Goal: Information Seeking & Learning: Learn about a topic

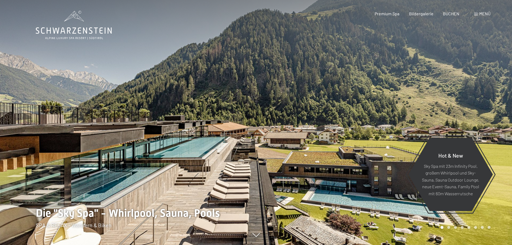
click at [476, 14] on span at bounding box center [476, 14] width 4 height 3
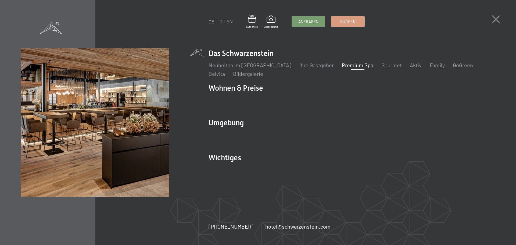
click at [350, 64] on link "Premium Spa" at bounding box center [357, 65] width 31 height 6
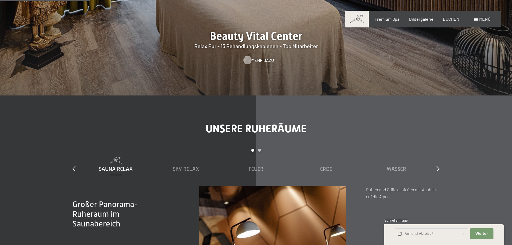
scroll to position [698, 0]
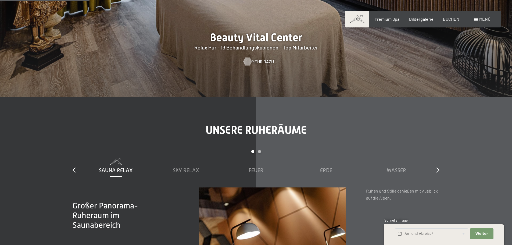
click at [256, 59] on span "Mehr dazu" at bounding box center [263, 62] width 22 height 6
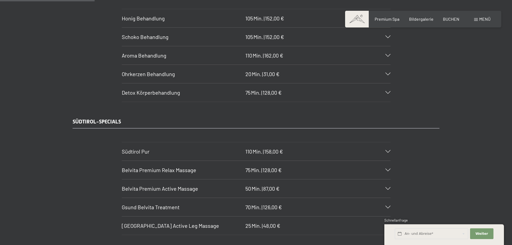
scroll to position [806, 0]
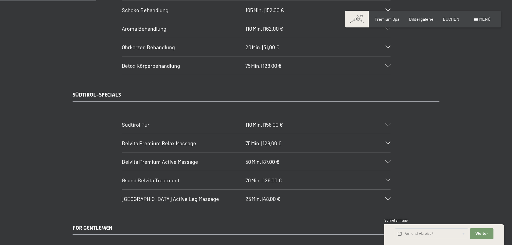
click at [387, 123] on icon at bounding box center [387, 124] width 5 height 3
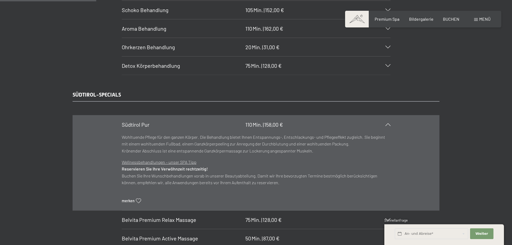
click at [387, 123] on icon at bounding box center [387, 124] width 5 height 3
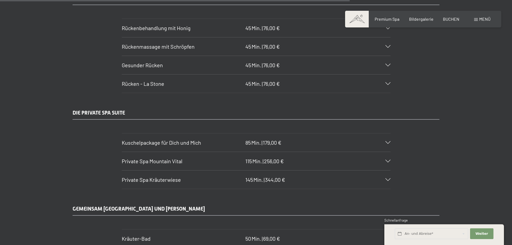
scroll to position [2930, 0]
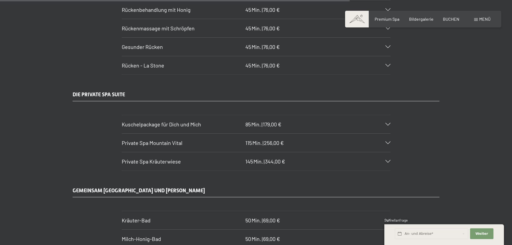
click at [389, 143] on icon at bounding box center [387, 142] width 5 height 3
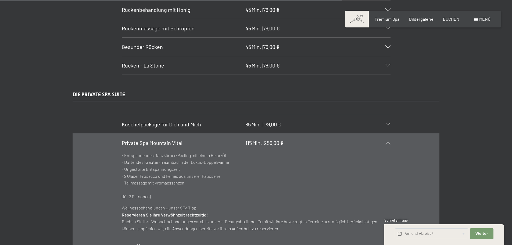
scroll to position [2957, 0]
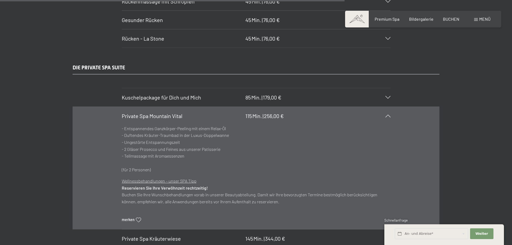
click at [386, 115] on icon at bounding box center [387, 116] width 5 height 3
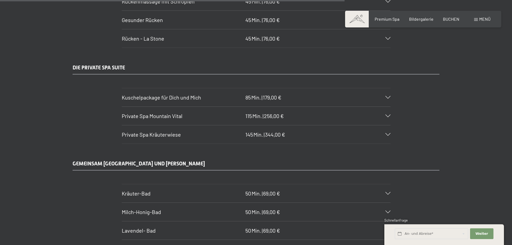
click at [387, 133] on icon at bounding box center [387, 134] width 5 height 3
